Goal: Transaction & Acquisition: Purchase product/service

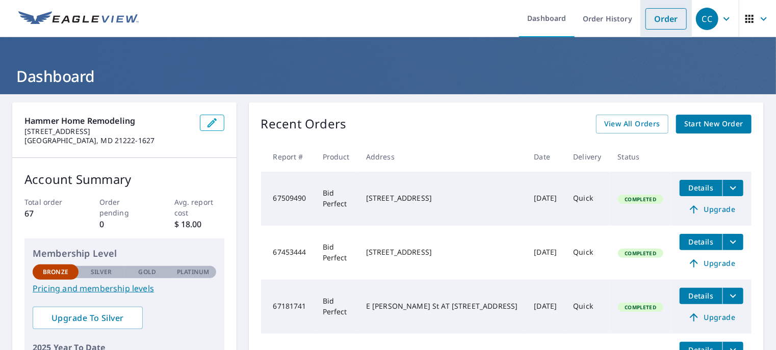
click at [658, 12] on link "Order" at bounding box center [666, 18] width 41 height 21
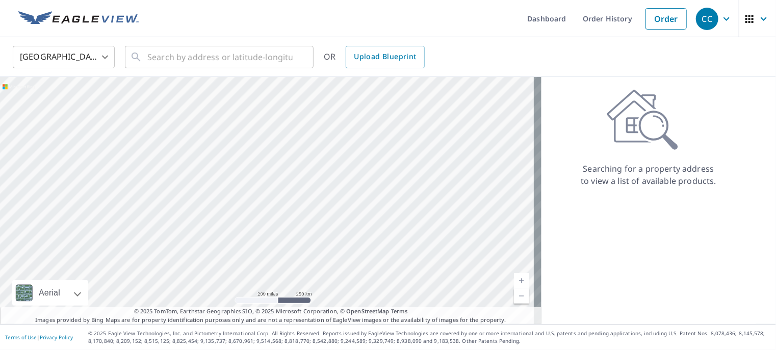
click at [702, 17] on div "CC" at bounding box center [707, 19] width 22 height 22
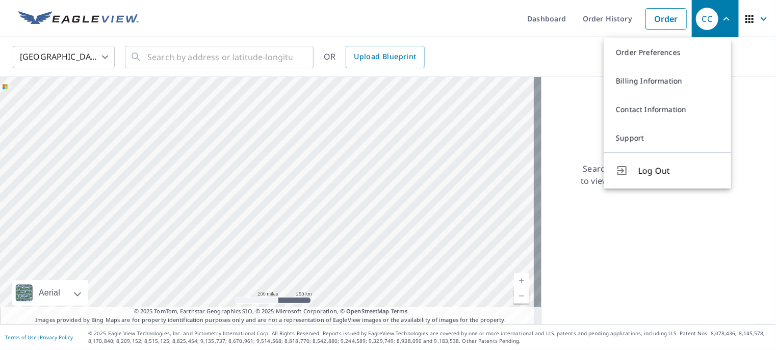
click at [560, 53] on div "United States [GEOGRAPHIC_DATA] ​ ​ OR Upload Blueprint" at bounding box center [384, 57] width 759 height 24
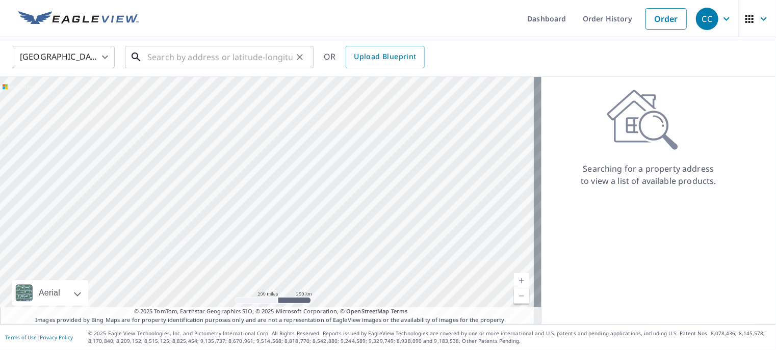
click at [208, 54] on input "text" at bounding box center [219, 57] width 145 height 29
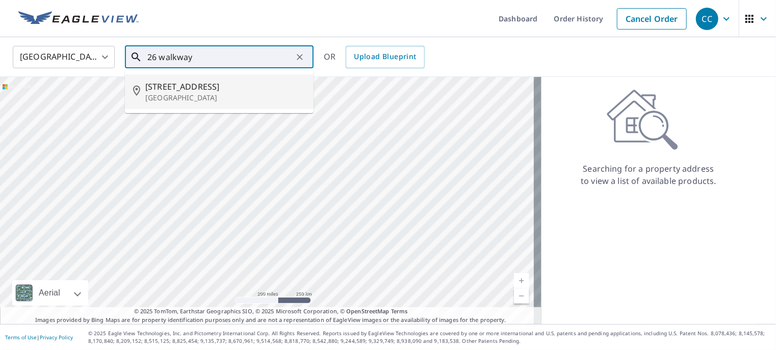
click at [182, 94] on p "[GEOGRAPHIC_DATA]" at bounding box center [225, 98] width 160 height 10
type input "[STREET_ADDRESS]"
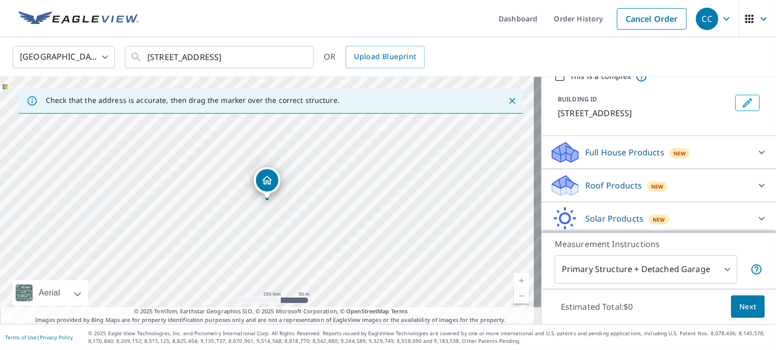
scroll to position [82, 0]
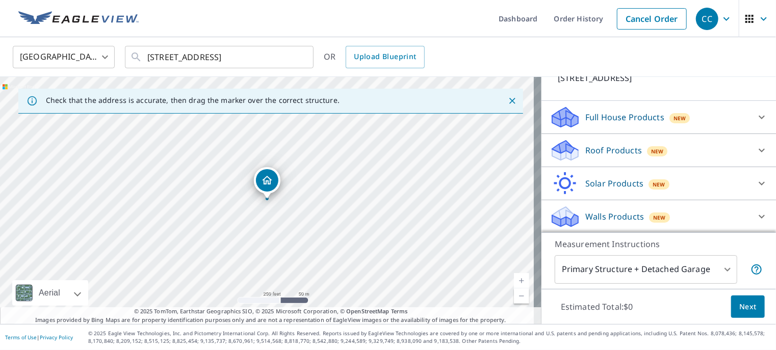
click at [756, 152] on icon at bounding box center [762, 150] width 12 height 12
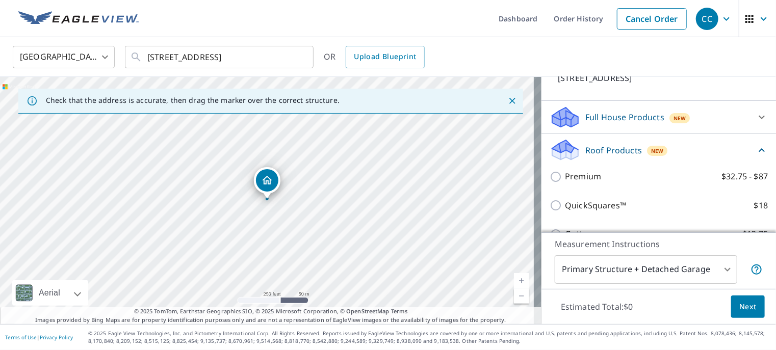
click at [550, 204] on input "QuickSquares™ $18" at bounding box center [557, 205] width 15 height 12
checkbox input "true"
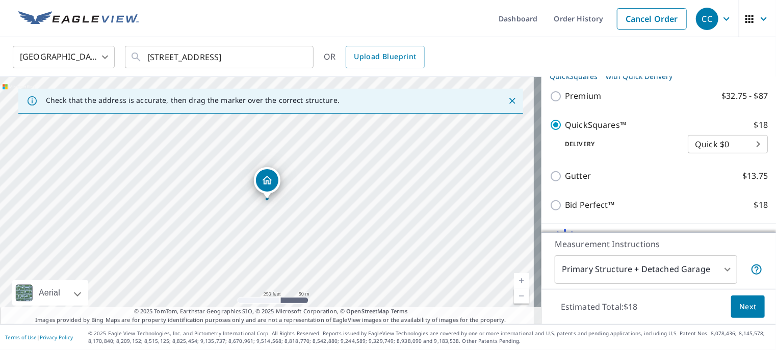
scroll to position [235, 0]
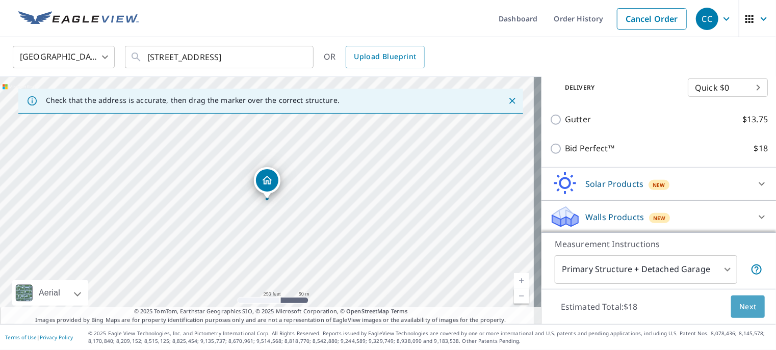
click at [740, 310] on span "Next" at bounding box center [748, 307] width 17 height 13
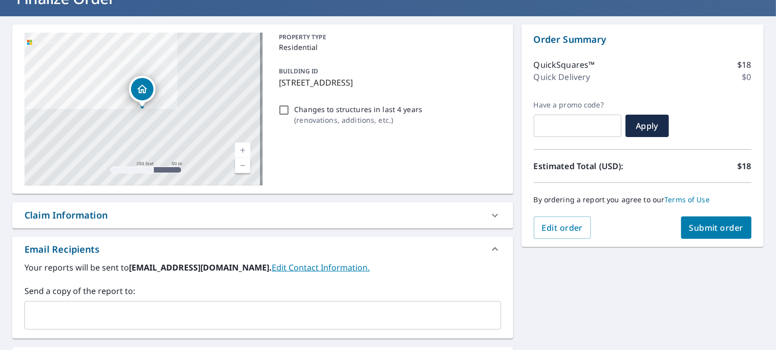
scroll to position [81, 0]
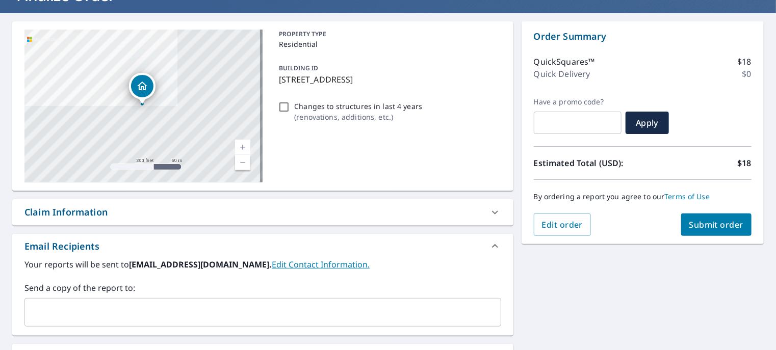
click at [706, 228] on span "Submit order" at bounding box center [717, 224] width 55 height 11
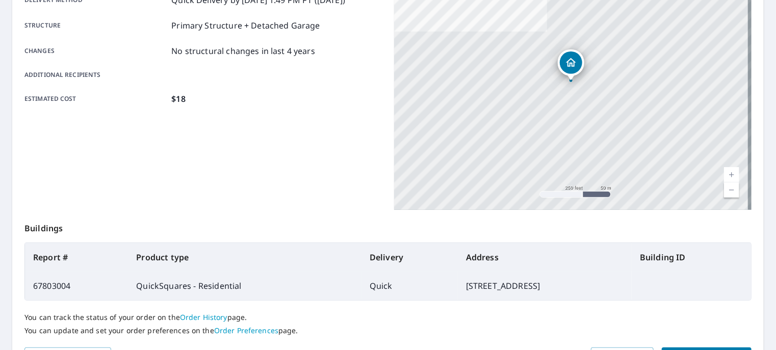
scroll to position [249, 0]
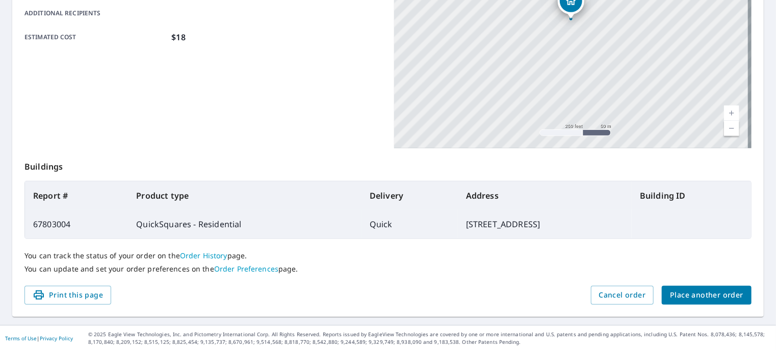
click at [691, 296] on span "Place another order" at bounding box center [706, 295] width 73 height 13
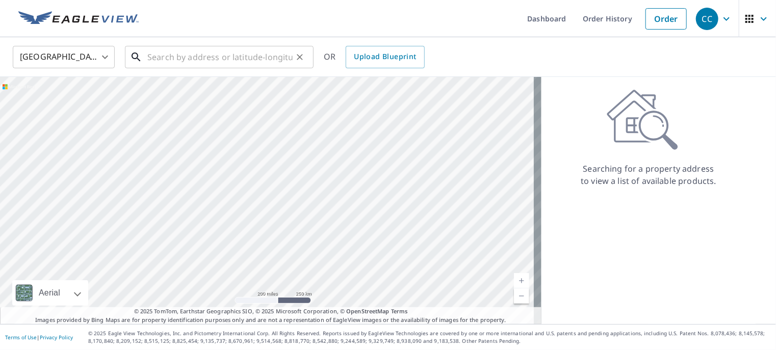
click at [159, 63] on input "text" at bounding box center [219, 57] width 145 height 29
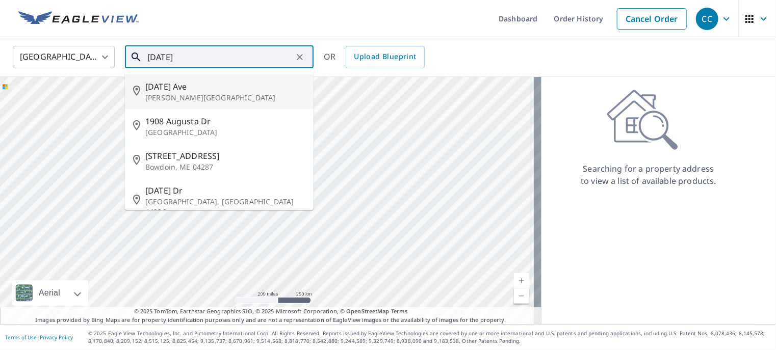
click at [173, 85] on span "[DATE] Ave" at bounding box center [225, 87] width 160 height 12
type input "[DATE][STREET_ADDRESS][PERSON_NAME]"
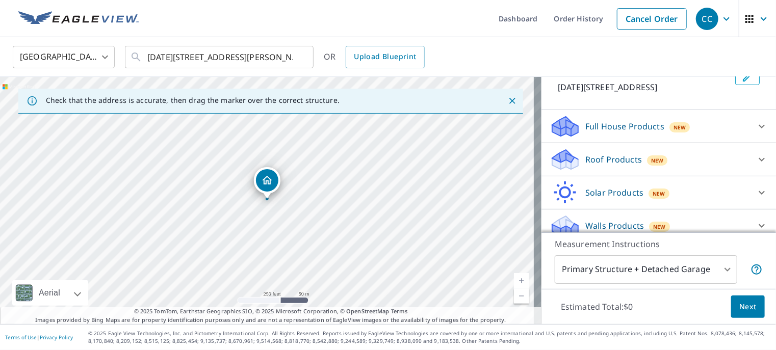
scroll to position [80, 0]
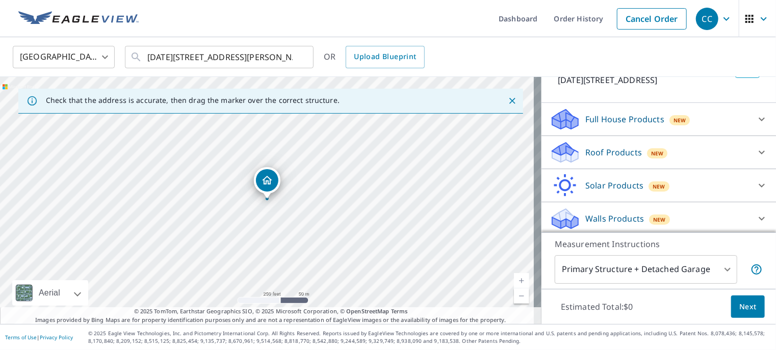
click at [756, 157] on icon at bounding box center [762, 152] width 12 height 12
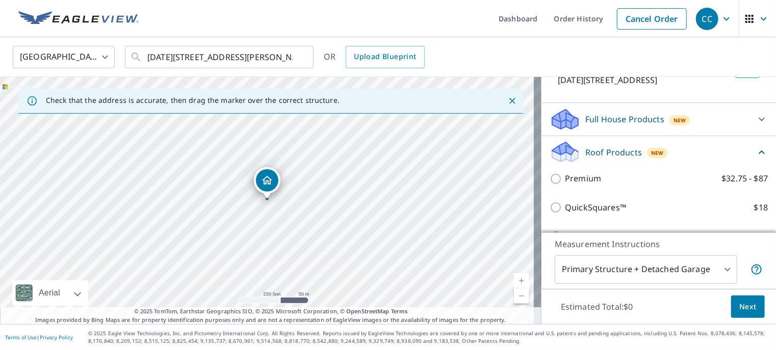
click at [550, 209] on input "QuickSquares™ $18" at bounding box center [557, 207] width 15 height 12
checkbox input "true"
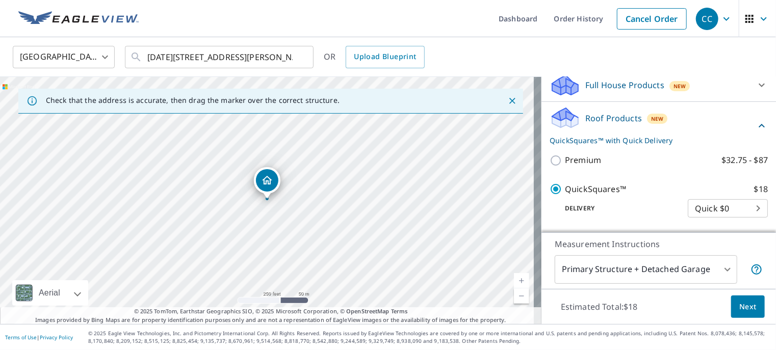
scroll to position [157, 0]
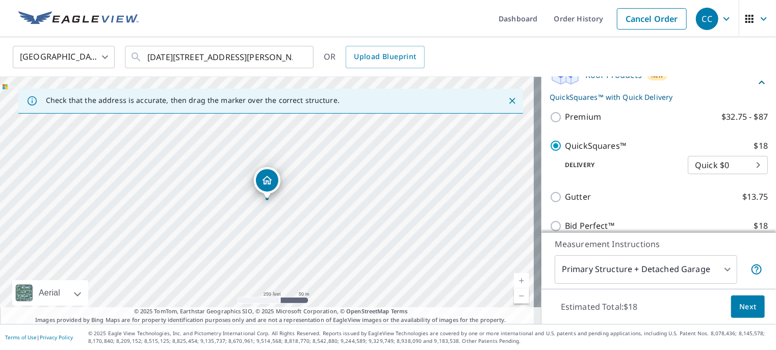
click at [550, 198] on input "Gutter $13.75" at bounding box center [557, 197] width 15 height 12
checkbox input "true"
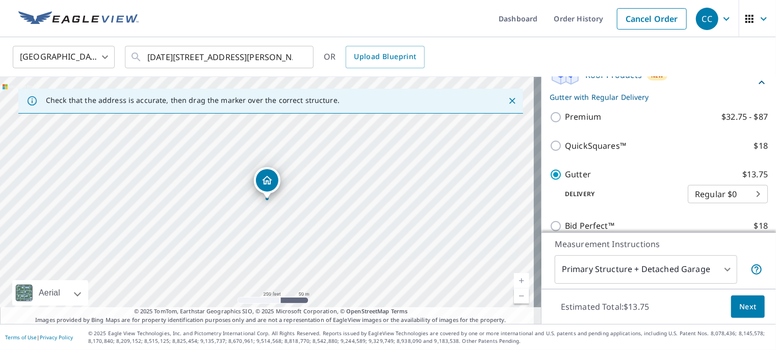
click at [550, 145] on input "QuickSquares™ $18" at bounding box center [557, 146] width 15 height 12
checkbox input "true"
checkbox input "false"
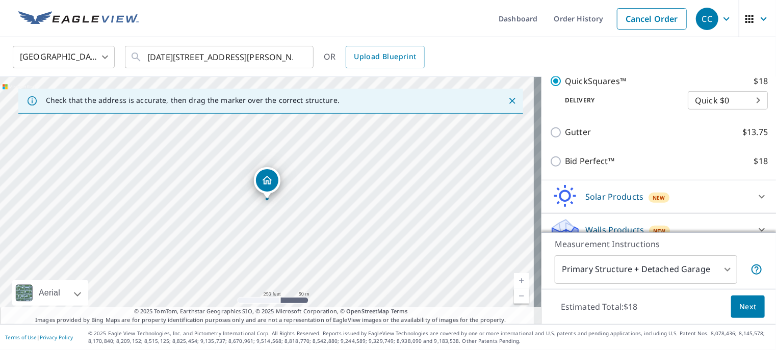
scroll to position [235, 0]
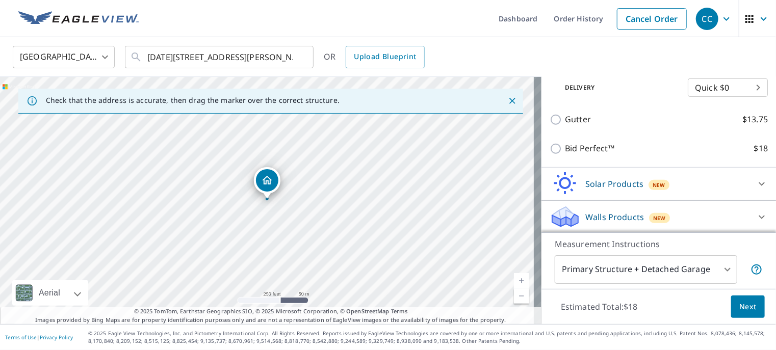
click at [738, 316] on button "Next" at bounding box center [748, 307] width 34 height 23
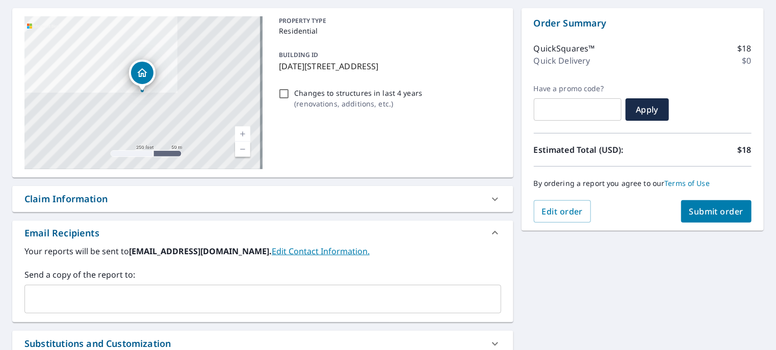
scroll to position [94, 0]
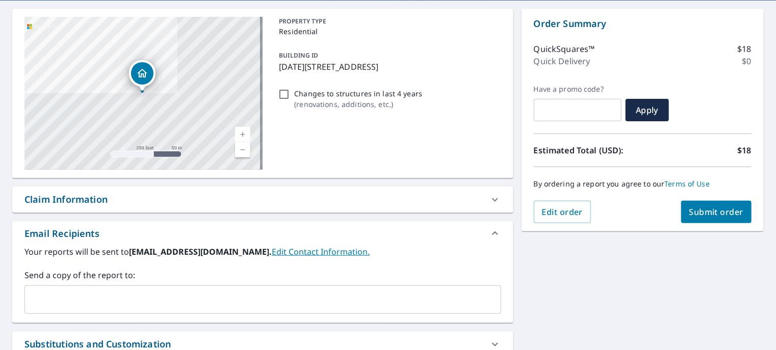
click at [711, 215] on span "Submit order" at bounding box center [717, 212] width 55 height 11
